Goal: Transaction & Acquisition: Obtain resource

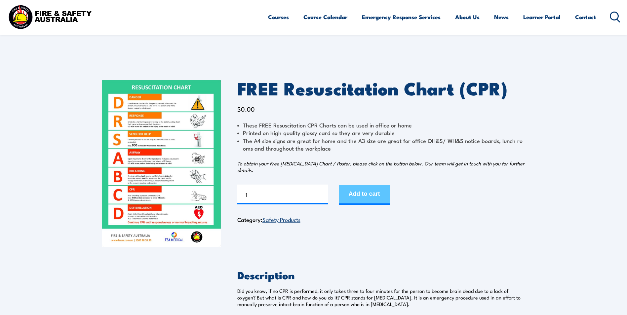
click at [346, 191] on button "Add to cart" at bounding box center [364, 195] width 51 height 20
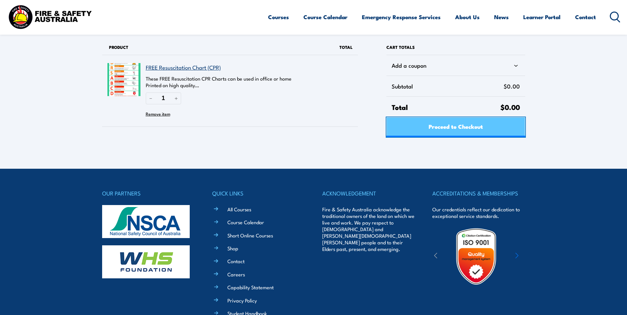
click at [429, 132] on span "Proceed to Checkout" at bounding box center [456, 127] width 54 height 18
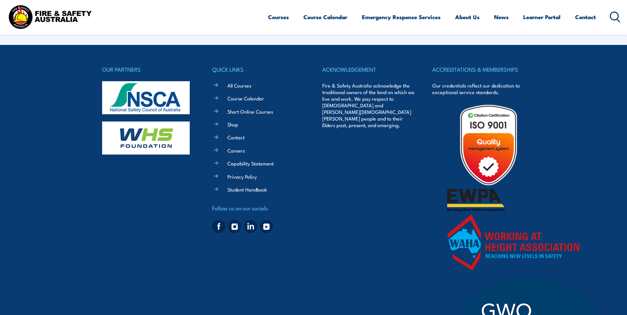
select select "VIC"
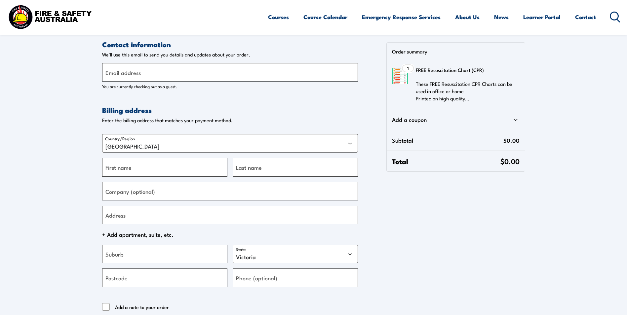
click at [245, 77] on input "Email address" at bounding box center [230, 72] width 256 height 19
type input "emily.wilson@trayd.com"
type input "Emily"
type input "Wilson"
type input "Trayd Australia Pty Ltd"
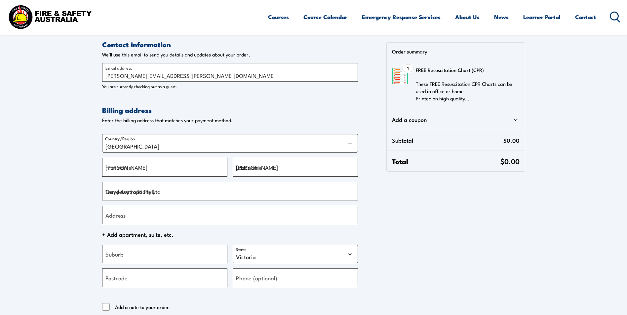
type input "15 Hunt Street, Malaga, WA, 6090"
type input "Malaga"
select select "WA"
type input "6090"
type input "+61447102976"
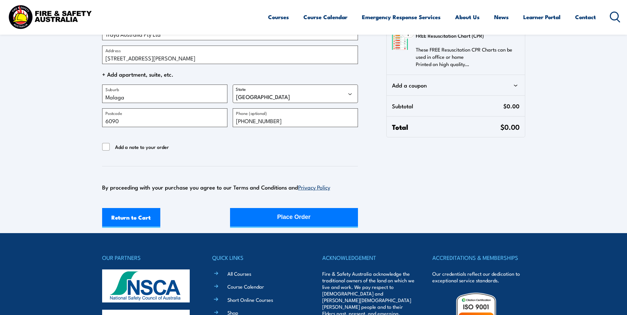
scroll to position [165, 0]
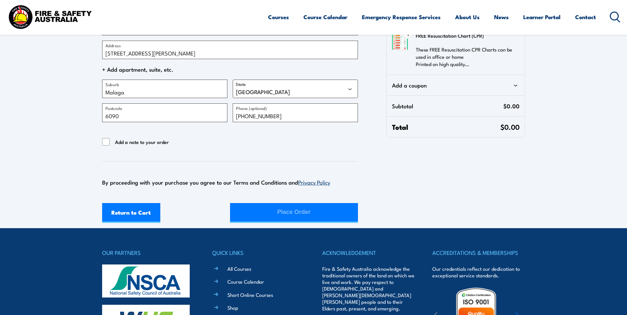
click at [254, 209] on div "Return to Cart Place Order" at bounding box center [230, 213] width 256 height 20
click at [103, 141] on input "Add a note to your order" at bounding box center [106, 142] width 8 height 8
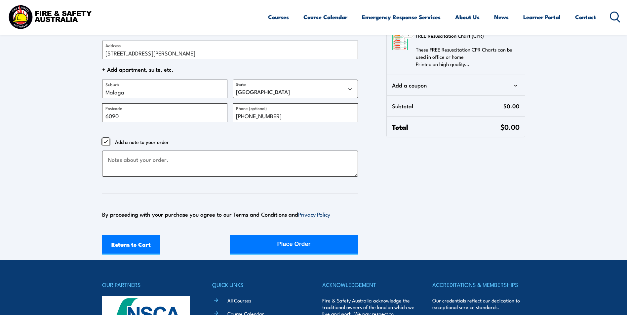
click at [106, 139] on input "Add a note to your order" at bounding box center [106, 142] width 8 height 8
checkbox input "false"
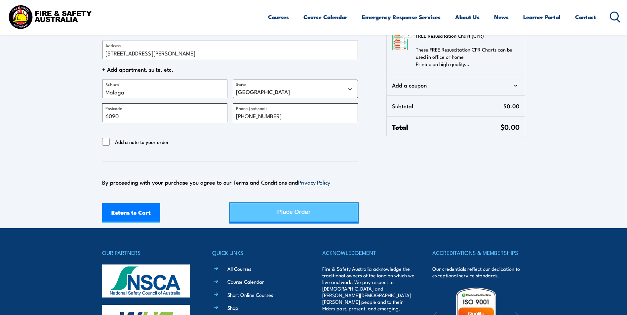
click at [266, 210] on button "Place Order" at bounding box center [294, 213] width 128 height 20
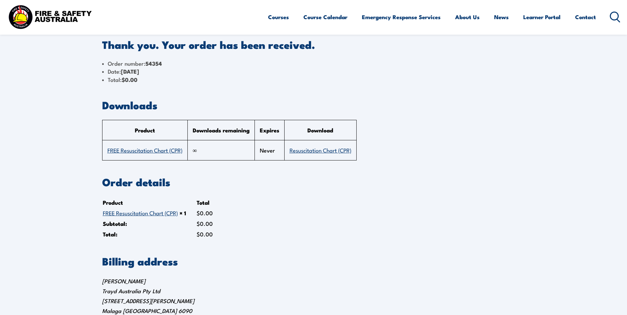
click at [175, 150] on link "FREE Resuscitation Chart (CPR)" at bounding box center [144, 150] width 75 height 8
